Goal: Transaction & Acquisition: Obtain resource

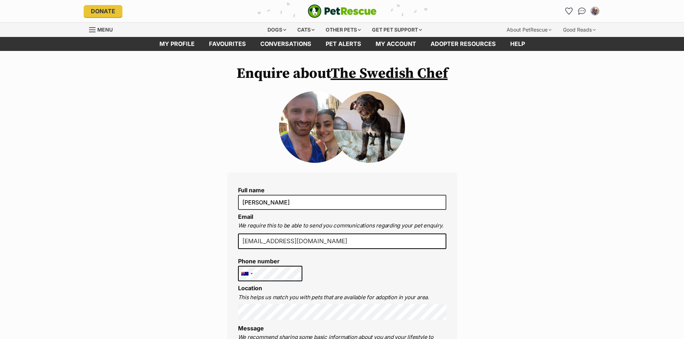
click at [363, 121] on img at bounding box center [369, 127] width 72 height 72
click at [378, 72] on link "The Swedish Chef" at bounding box center [389, 74] width 117 height 18
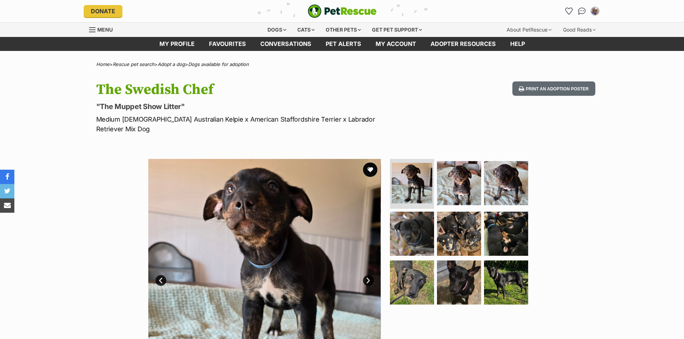
click at [245, 244] on img at bounding box center [264, 275] width 233 height 233
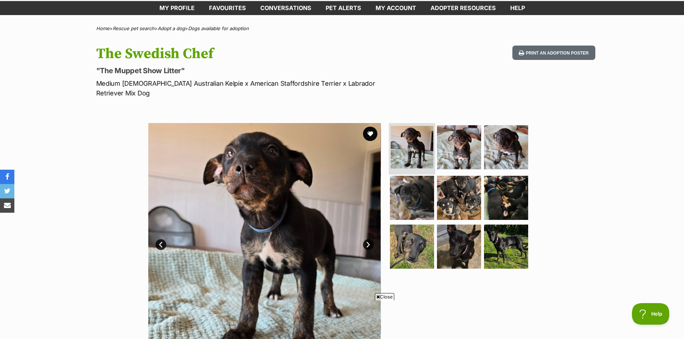
click at [423, 146] on img at bounding box center [412, 147] width 43 height 43
click at [419, 138] on img at bounding box center [412, 147] width 43 height 43
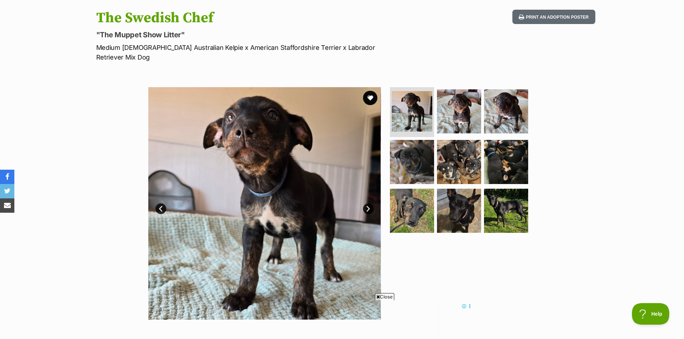
click at [366, 204] on link "Next" at bounding box center [368, 209] width 11 height 11
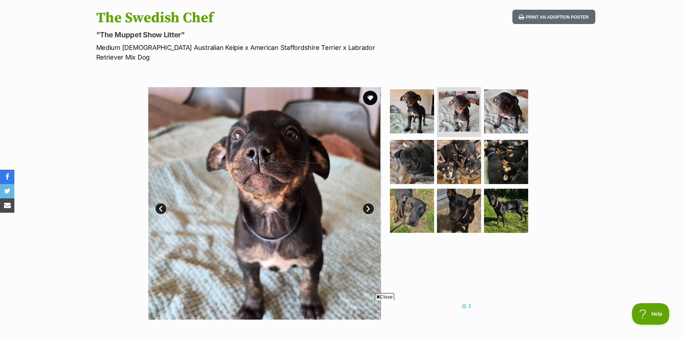
click at [367, 204] on link "Next" at bounding box center [368, 209] width 11 height 11
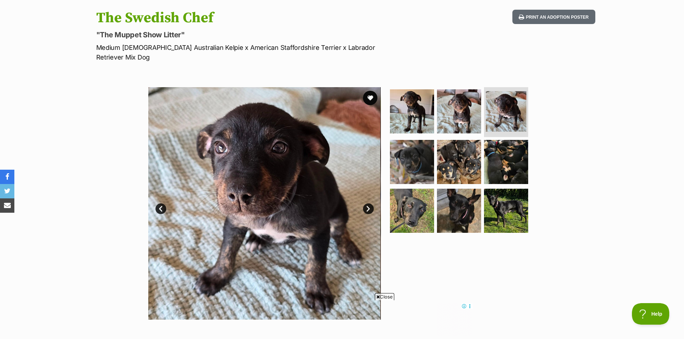
click at [367, 204] on link "Next" at bounding box center [368, 209] width 11 height 11
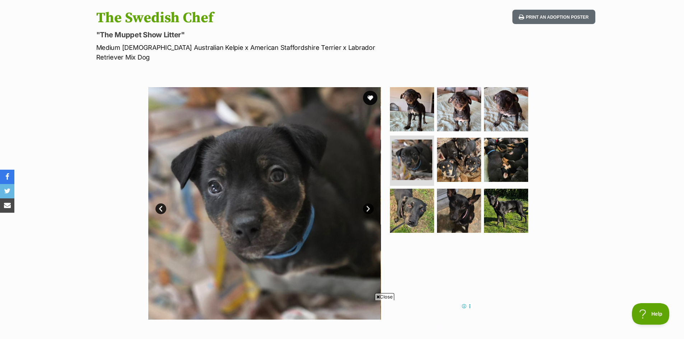
click at [367, 204] on link "Next" at bounding box center [368, 209] width 11 height 11
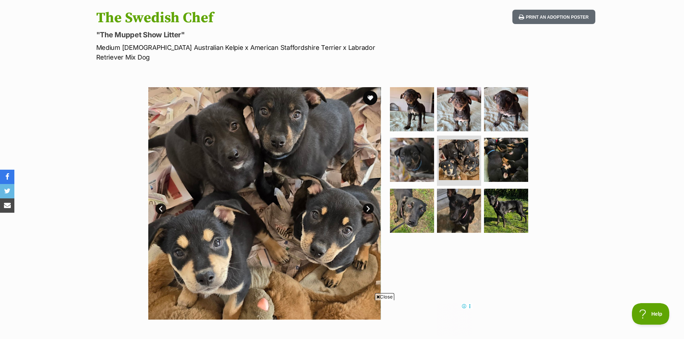
click at [367, 204] on link "Next" at bounding box center [368, 209] width 11 height 11
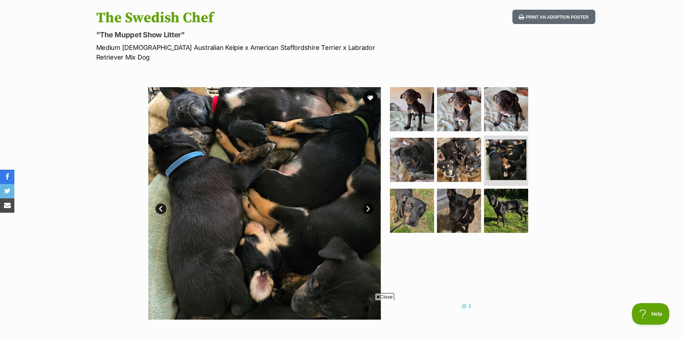
click at [368, 204] on link "Next" at bounding box center [368, 209] width 11 height 11
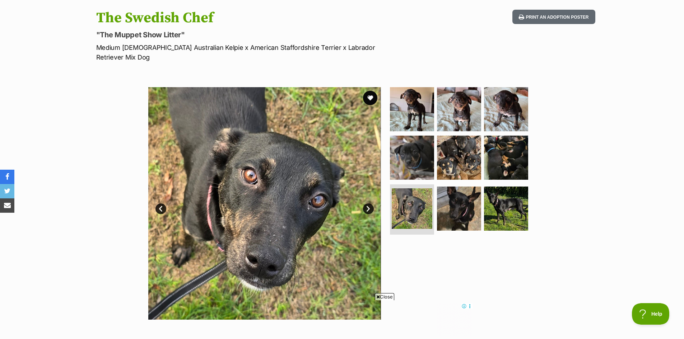
click at [368, 204] on link "Next" at bounding box center [368, 209] width 11 height 11
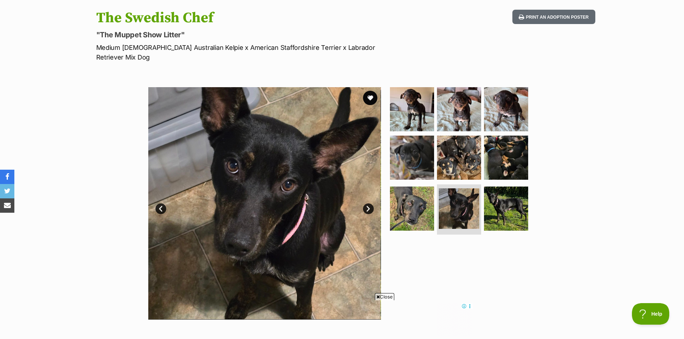
click at [368, 204] on link "Next" at bounding box center [368, 209] width 11 height 11
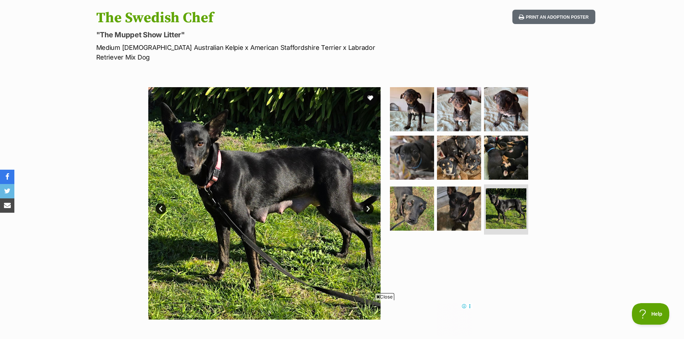
click at [368, 204] on link "Next" at bounding box center [368, 209] width 11 height 11
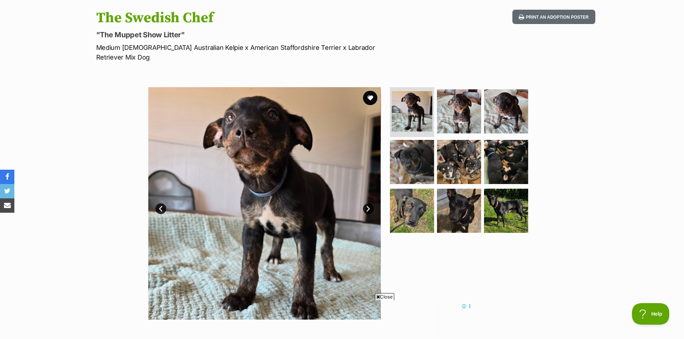
click at [368, 204] on link "Next" at bounding box center [368, 209] width 11 height 11
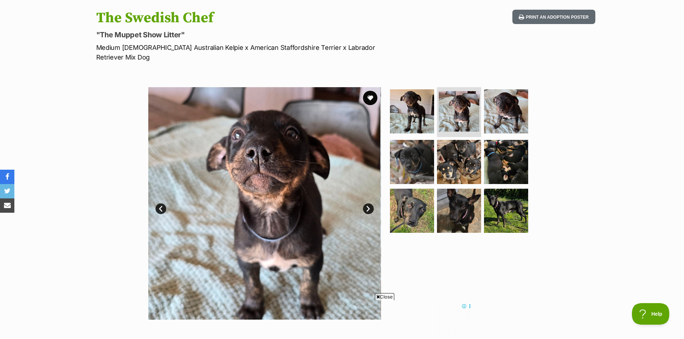
click at [368, 204] on link "Next" at bounding box center [368, 209] width 11 height 11
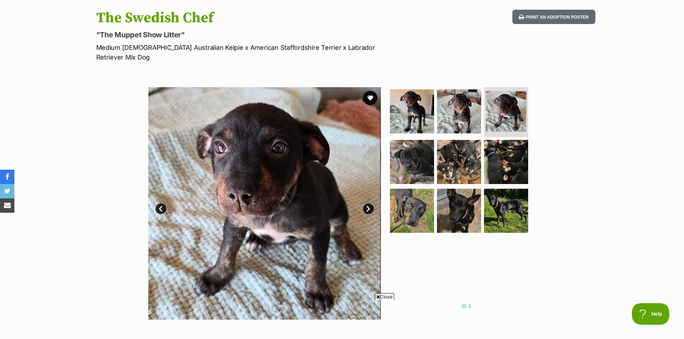
click at [368, 204] on link "Next" at bounding box center [368, 209] width 11 height 11
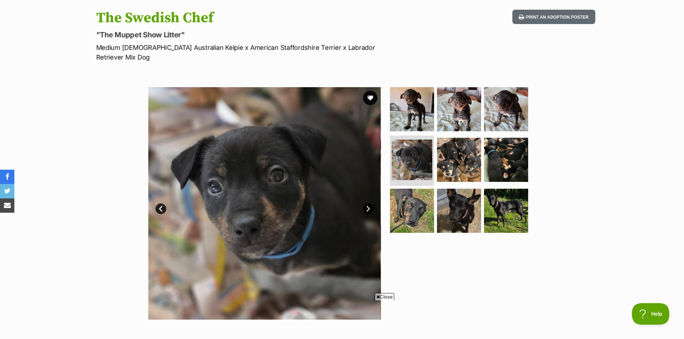
click at [162, 204] on link "Prev" at bounding box center [160, 209] width 11 height 11
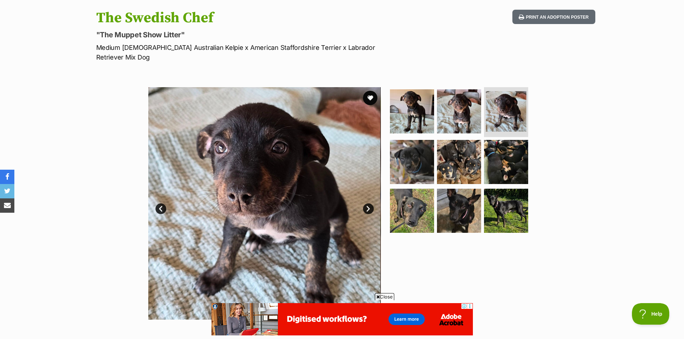
click at [366, 204] on link "Next" at bounding box center [368, 209] width 11 height 11
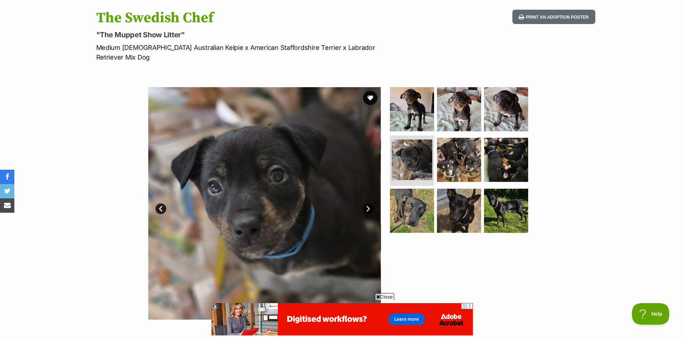
click at [363, 199] on img at bounding box center [264, 203] width 233 height 233
click at [364, 204] on link "Next" at bounding box center [368, 209] width 11 height 11
